Goal: Information Seeking & Learning: Learn about a topic

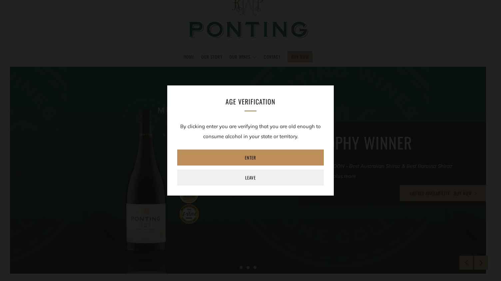
click at [250, 158] on link "Enter" at bounding box center [250, 157] width 147 height 16
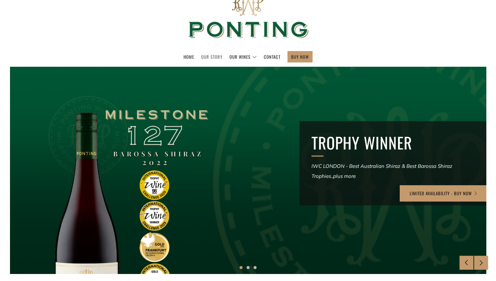
click at [209, 56] on link "Our Story" at bounding box center [211, 56] width 21 height 11
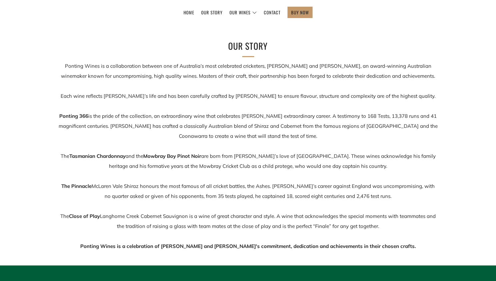
scroll to position [84, 0]
